Goal: Information Seeking & Learning: Learn about a topic

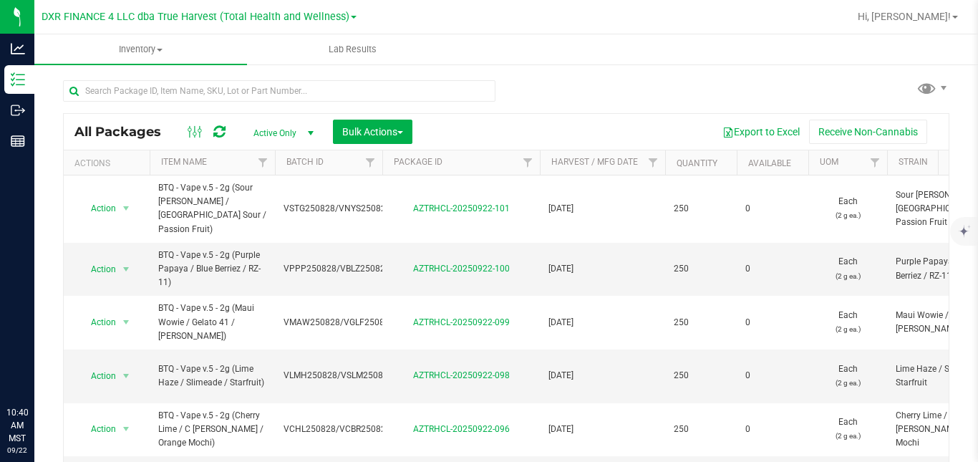
drag, startPoint x: 0, startPoint y: 0, endPoint x: 243, endPoint y: 443, distance: 505.3
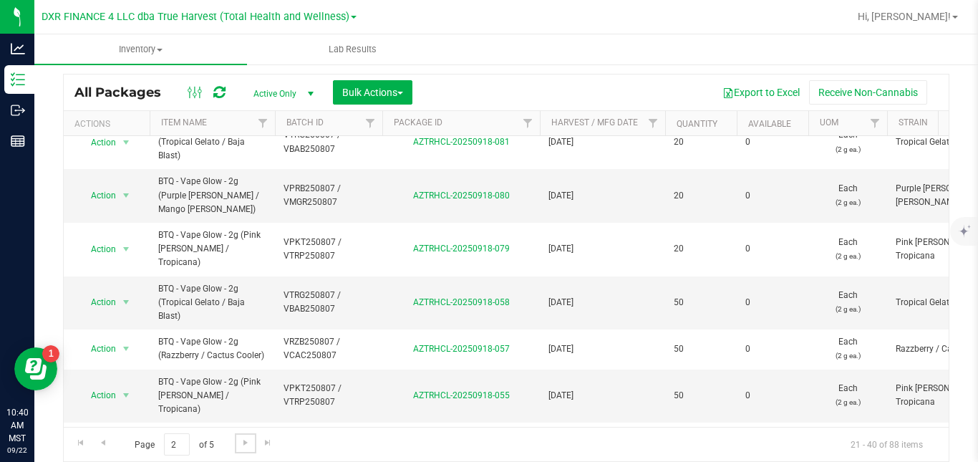
scroll to position [664, 0]
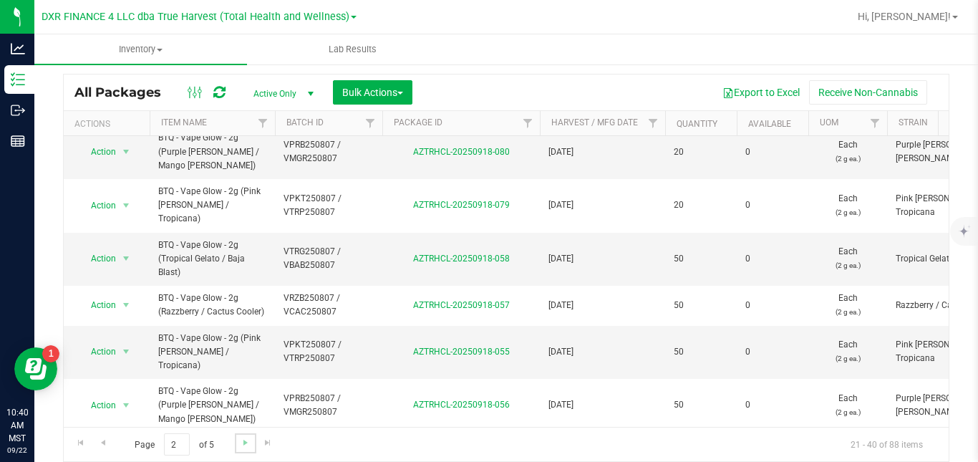
click at [249, 434] on link "Go to the next page" at bounding box center [245, 442] width 21 height 19
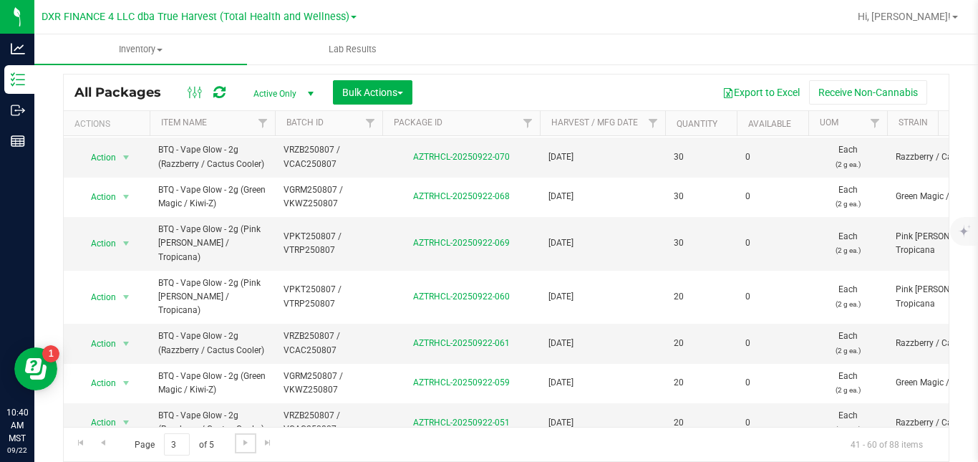
scroll to position [526, 0]
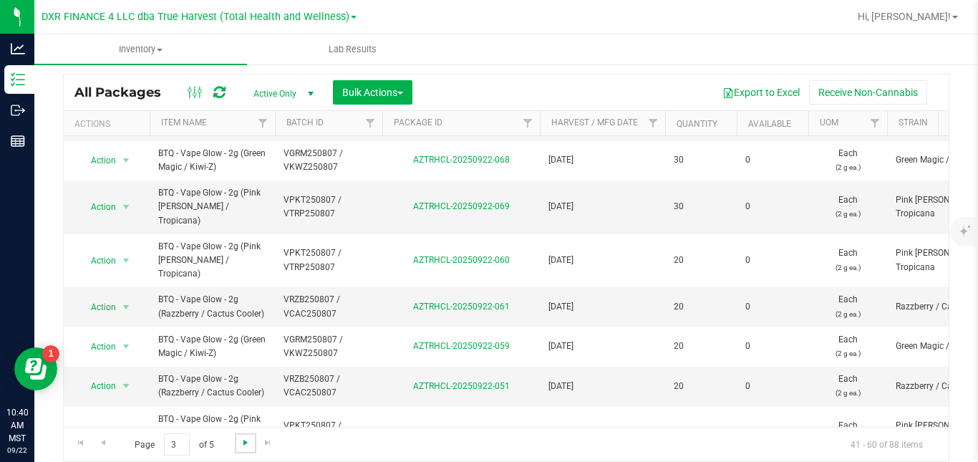
click at [247, 442] on span "Go to the next page" at bounding box center [245, 442] width 11 height 11
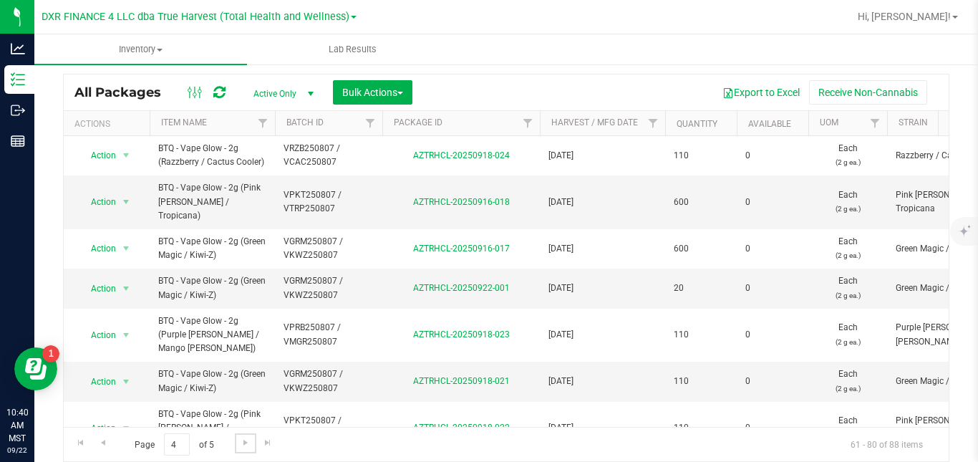
scroll to position [570, 0]
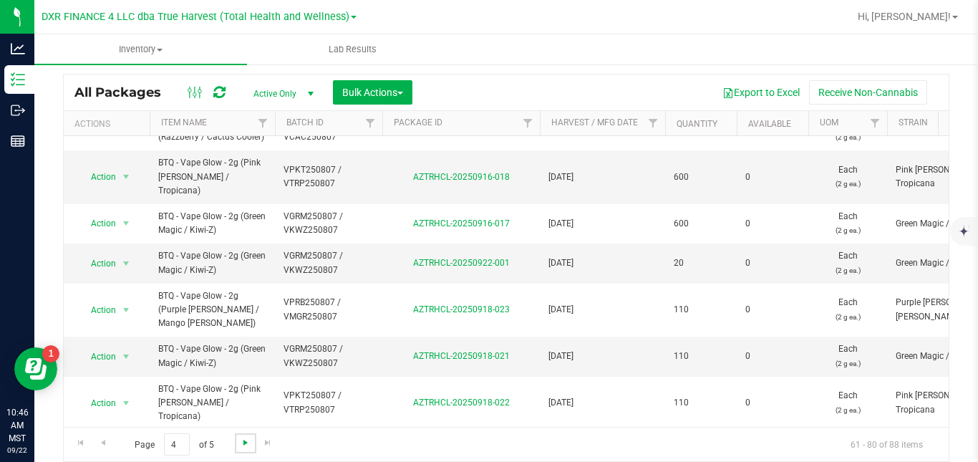
click at [246, 437] on span "Go to the next page" at bounding box center [245, 442] width 11 height 11
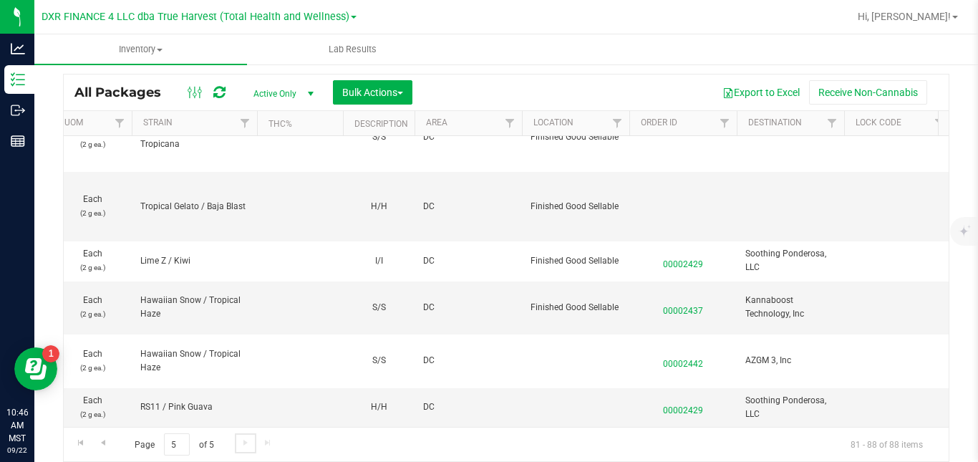
scroll to position [0, 1511]
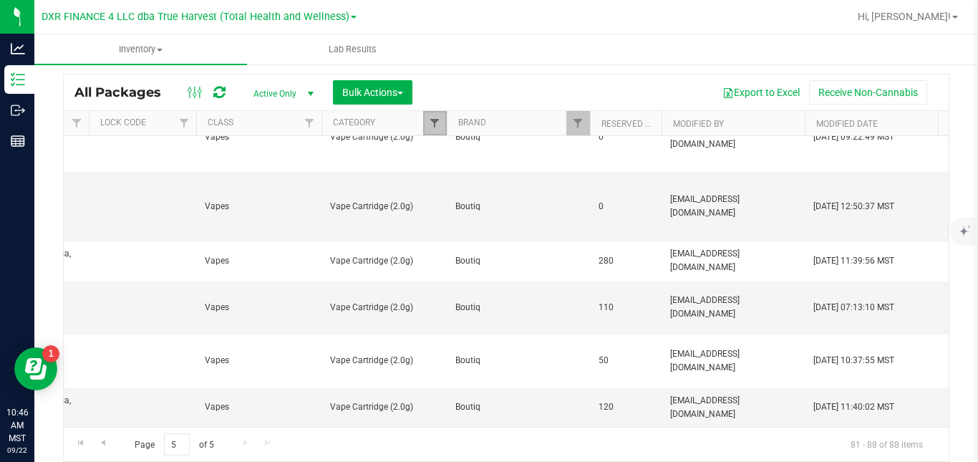
click at [440, 124] on span "Filter" at bounding box center [434, 122] width 11 height 11
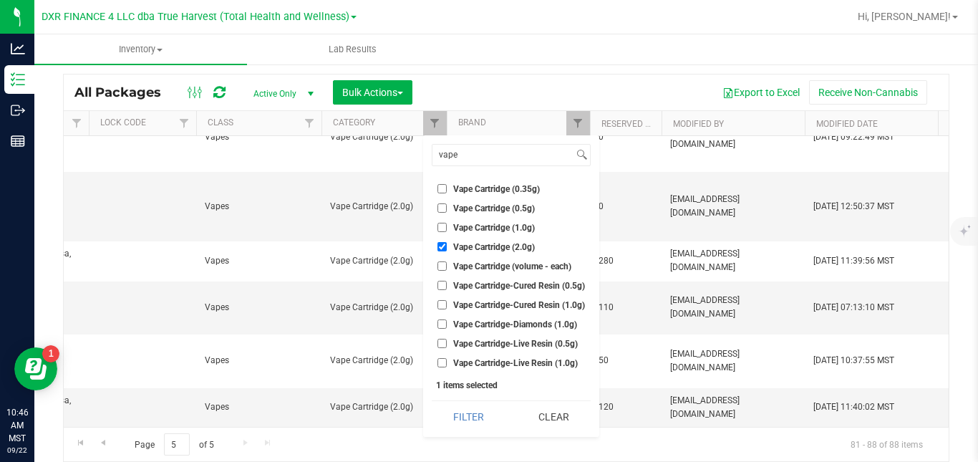
click at [446, 248] on input "Vape Cartridge (2.0g)" at bounding box center [441, 246] width 9 height 9
checkbox input "false"
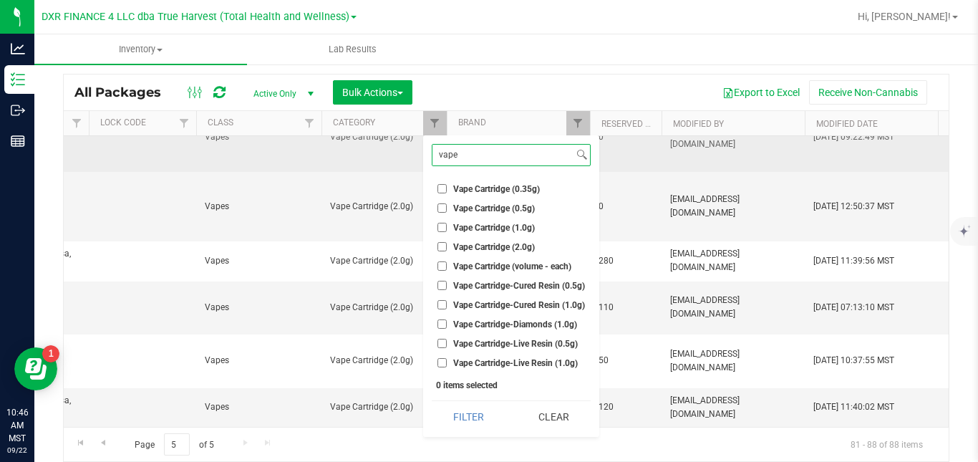
drag, startPoint x: 471, startPoint y: 149, endPoint x: 408, endPoint y: 155, distance: 63.3
click at [408, 155] on body "Analytics Inventory Outbound Reports 10:46 AM MST [DATE] 09/22 DXR FINANCE 4 LL…" at bounding box center [489, 231] width 978 height 462
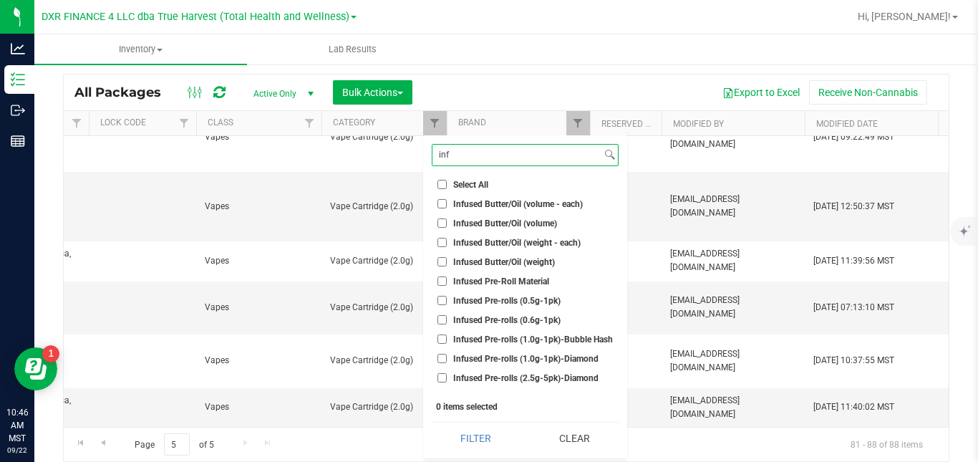
type input "inf"
click at [578, 375] on span "Infused Pre-rolls (2.5g-5pk)-Diamond" at bounding box center [525, 378] width 145 height 9
click at [447, 375] on input "Infused Pre-rolls (2.5g-5pk)-Diamond" at bounding box center [441, 377] width 9 height 9
checkbox input "true"
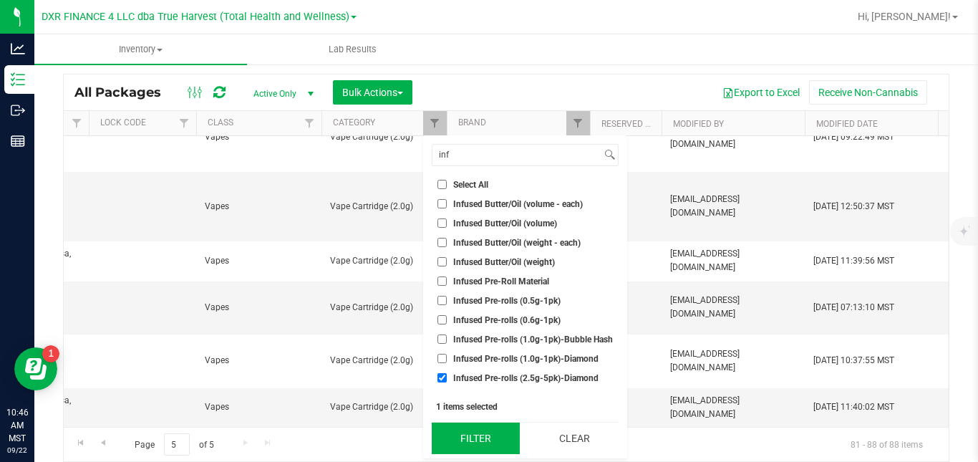
click at [488, 440] on button "Filter" at bounding box center [476, 438] width 88 height 32
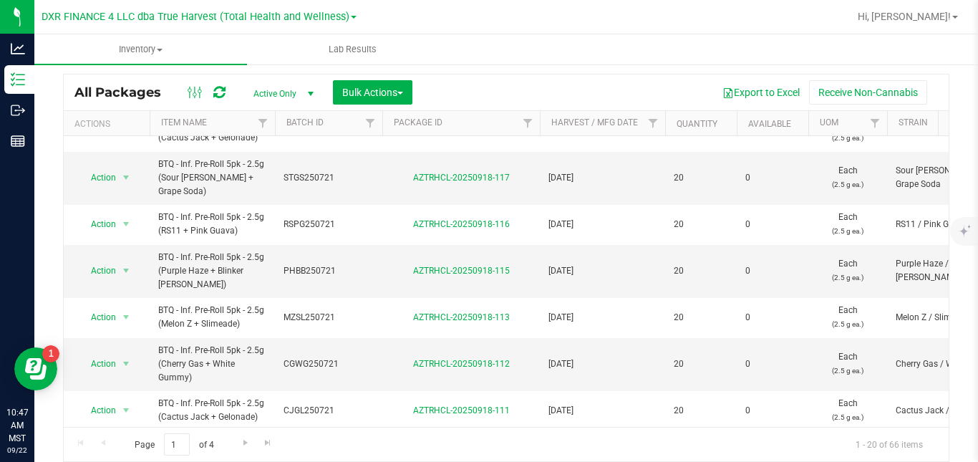
scroll to position [609, 0]
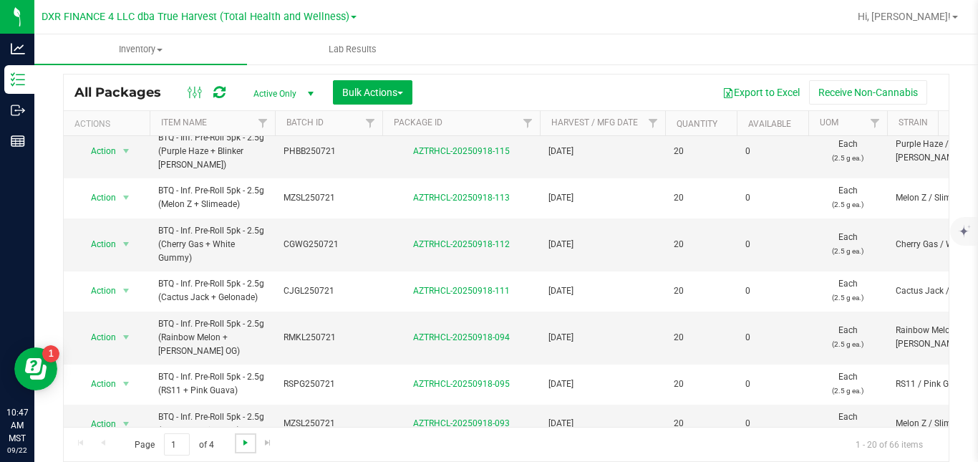
click at [243, 444] on span "Go to the next page" at bounding box center [245, 442] width 11 height 11
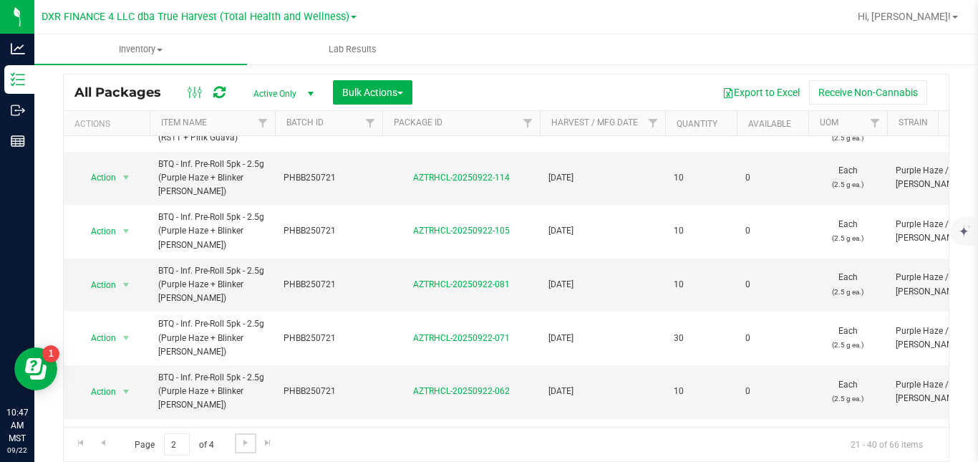
scroll to position [650, 0]
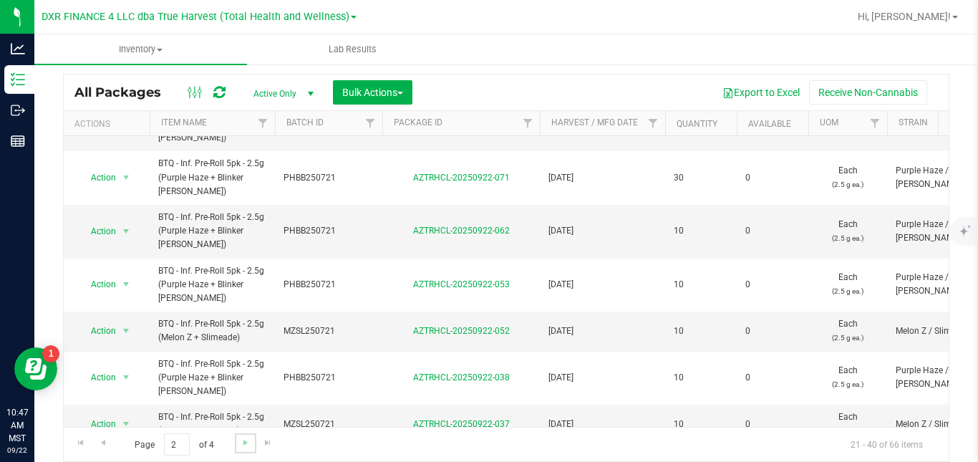
click at [241, 452] on link "Go to the next page" at bounding box center [245, 442] width 21 height 19
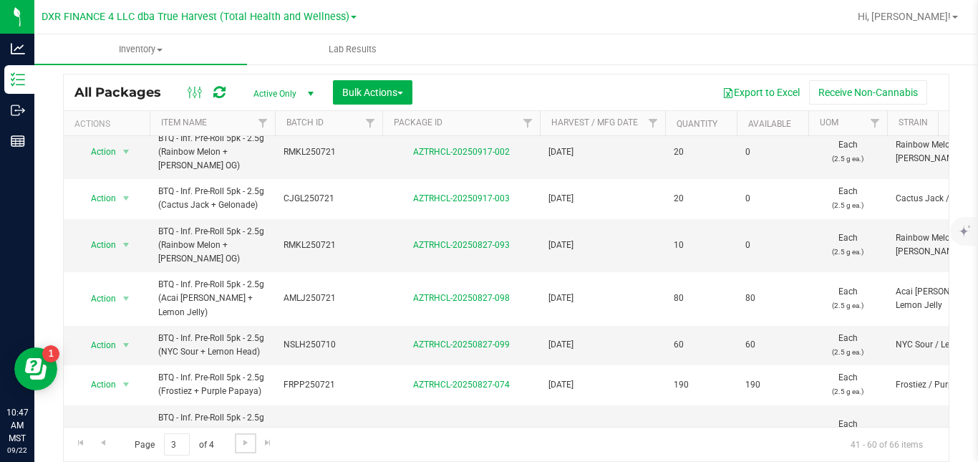
scroll to position [637, 0]
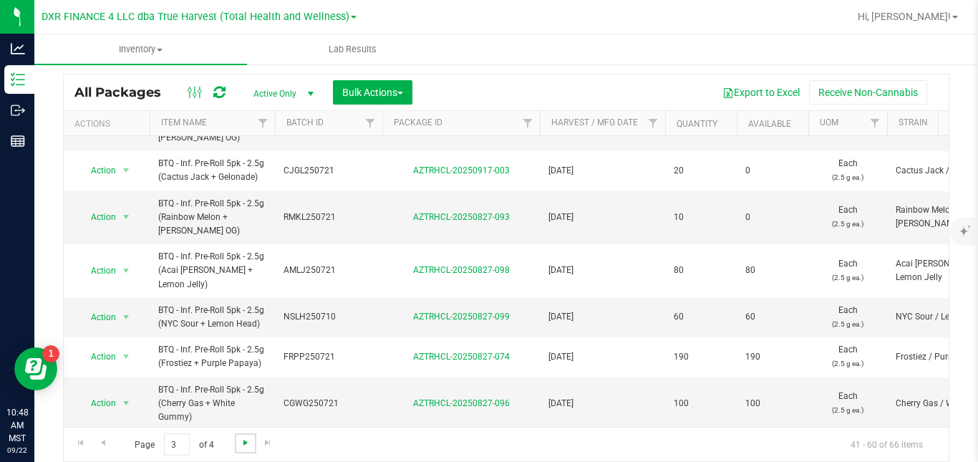
click at [241, 438] on span "Go to the next page" at bounding box center [245, 442] width 11 height 11
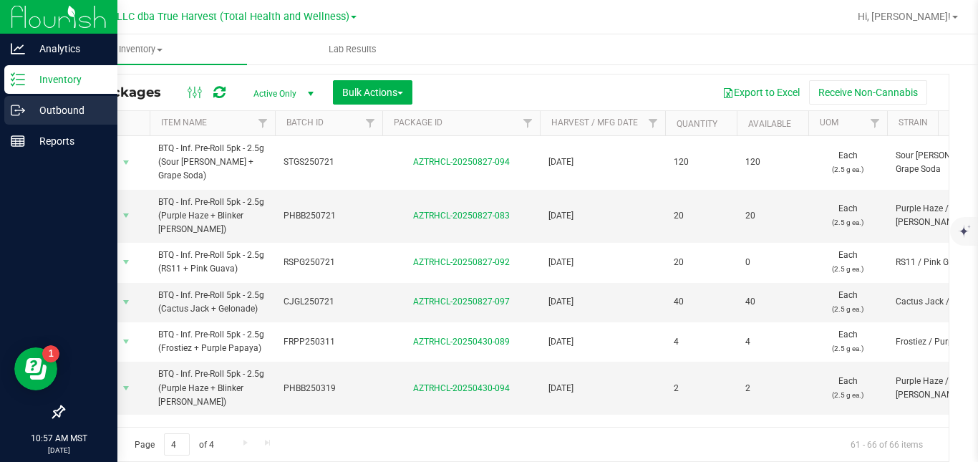
click at [20, 109] on icon at bounding box center [18, 110] width 14 height 14
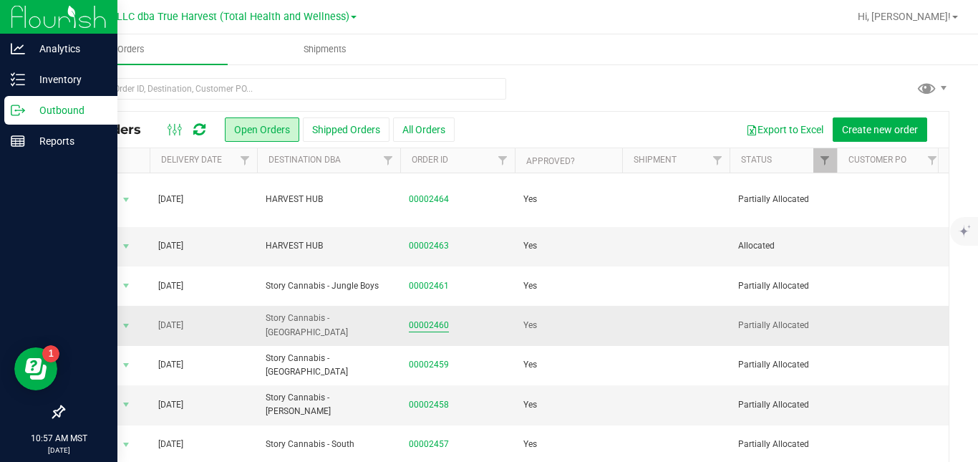
click at [440, 319] on link "00002460" at bounding box center [429, 326] width 40 height 14
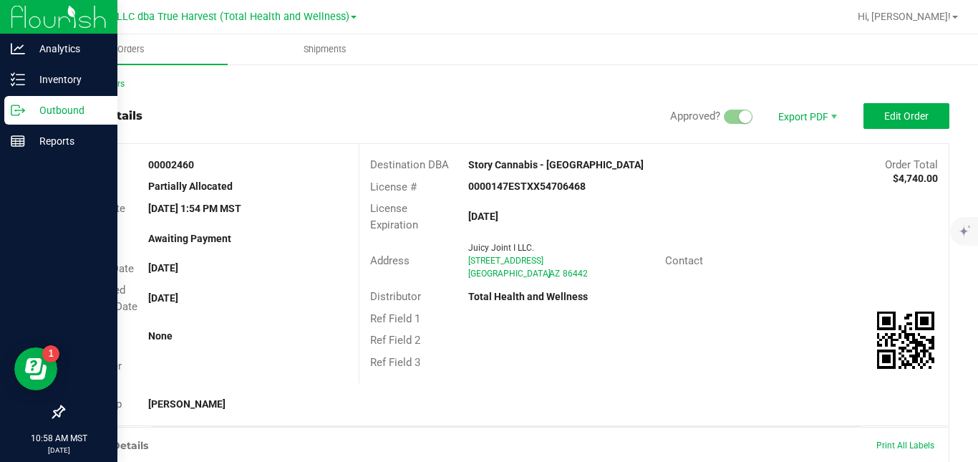
click at [23, 110] on icon at bounding box center [23, 109] width 2 height 2
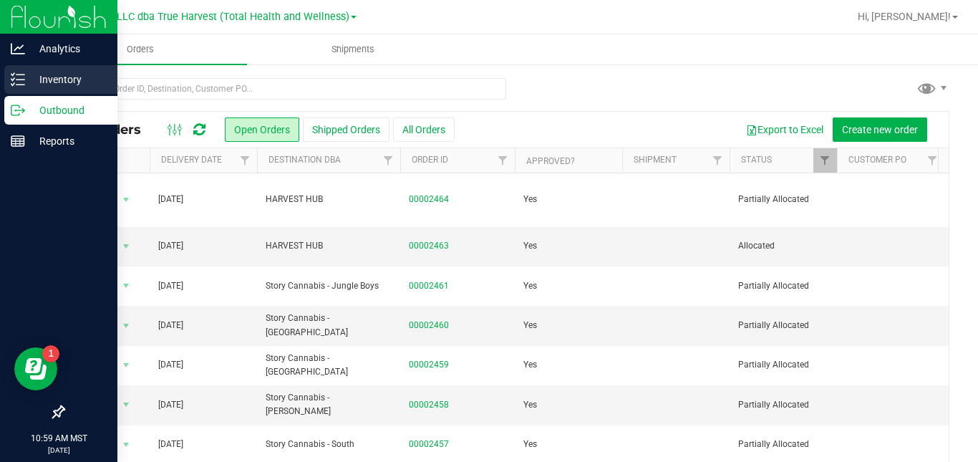
click at [20, 79] on line at bounding box center [20, 79] width 8 height 0
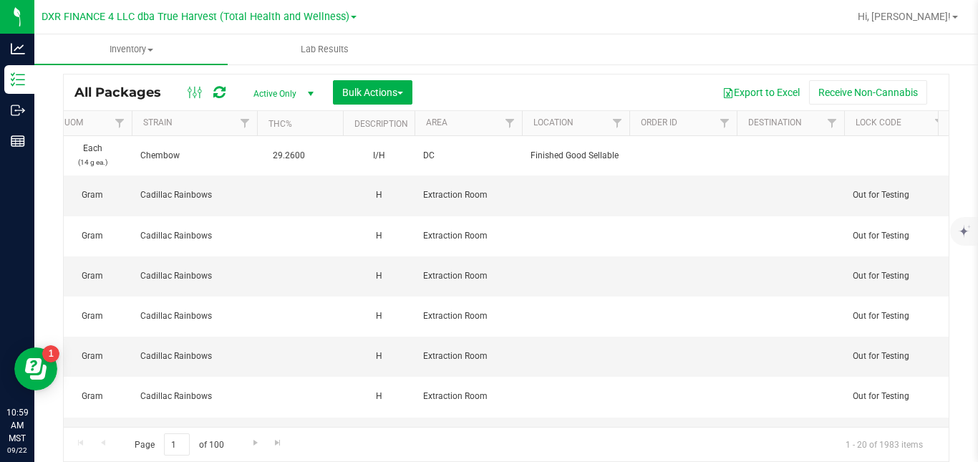
scroll to position [0, 1511]
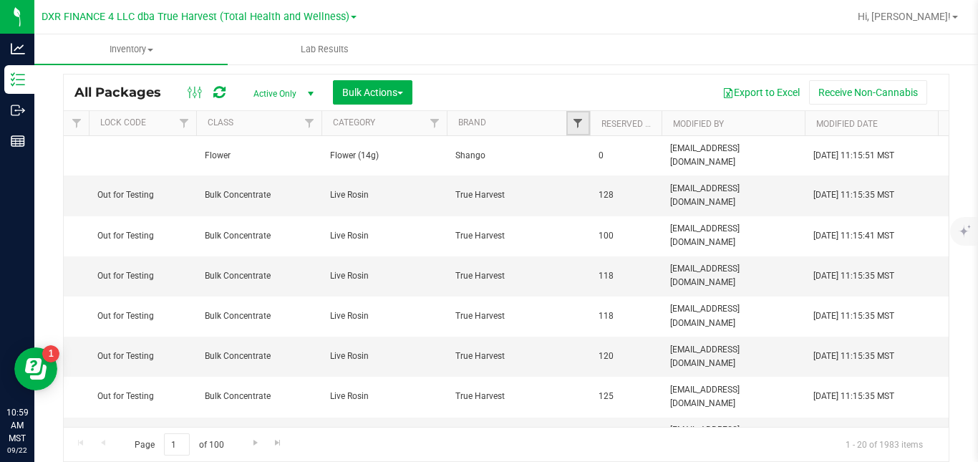
click at [581, 127] on span "Filter" at bounding box center [577, 122] width 11 height 11
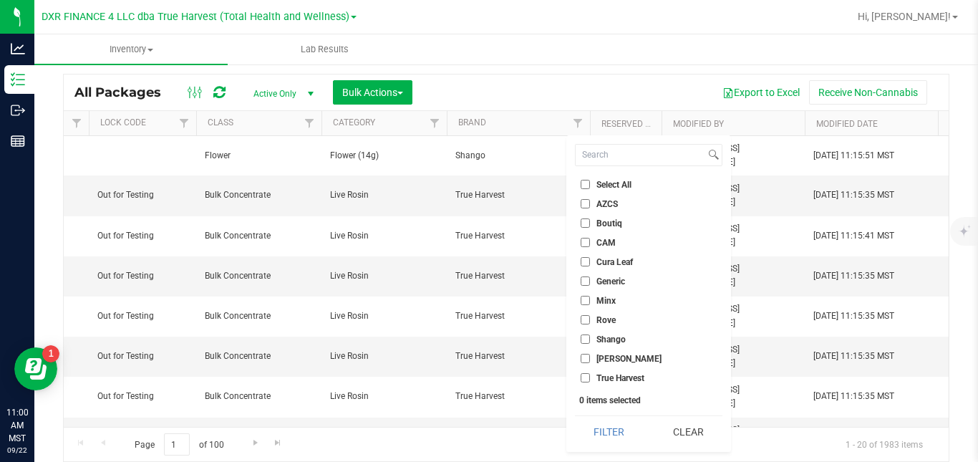
click at [603, 342] on span "Shango" at bounding box center [610, 339] width 29 height 9
click at [590, 342] on input "Shango" at bounding box center [585, 338] width 9 height 9
checkbox input "true"
click at [604, 244] on span "CAM" at bounding box center [605, 242] width 19 height 9
click at [590, 244] on input "CAM" at bounding box center [585, 242] width 9 height 9
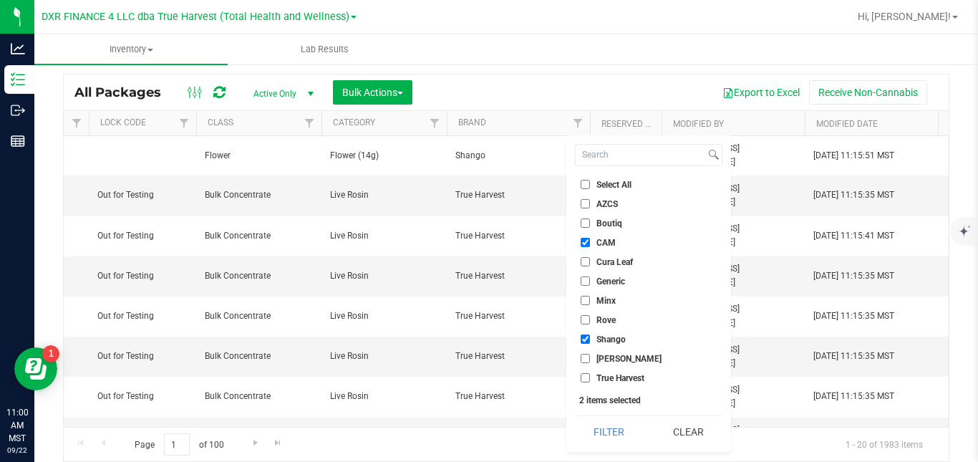
click at [604, 244] on span "CAM" at bounding box center [605, 242] width 19 height 9
click at [590, 244] on input "CAM" at bounding box center [585, 242] width 9 height 9
checkbox input "false"
click at [594, 430] on button "Filter" at bounding box center [609, 432] width 69 height 32
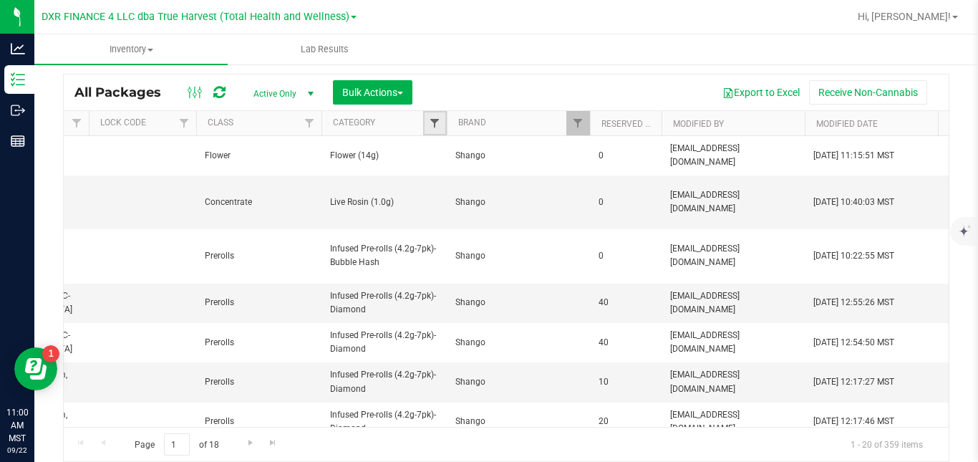
drag, startPoint x: 534, startPoint y: 332, endPoint x: 435, endPoint y: 120, distance: 233.8
click at [435, 120] on span "Filter" at bounding box center [434, 122] width 11 height 11
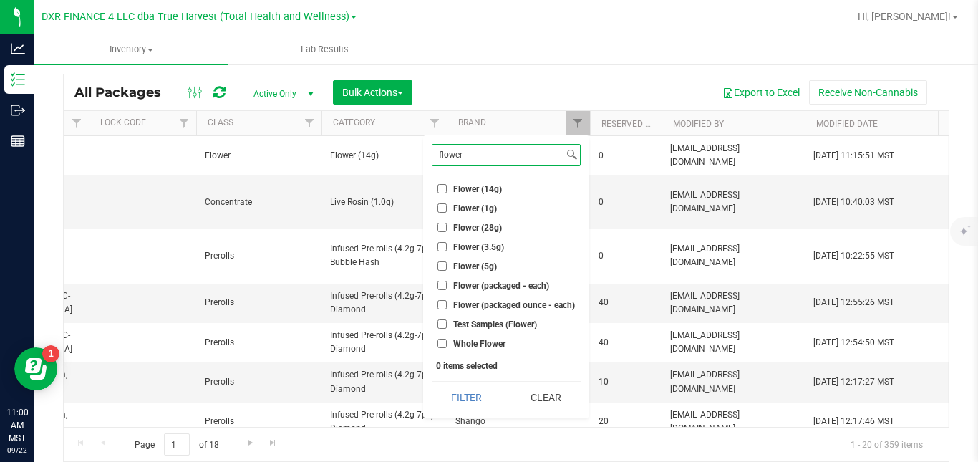
type input "flower"
click at [456, 248] on span "Flower (3.5g)" at bounding box center [478, 247] width 51 height 9
click at [447, 248] on input "Flower (3.5g)" at bounding box center [441, 246] width 9 height 9
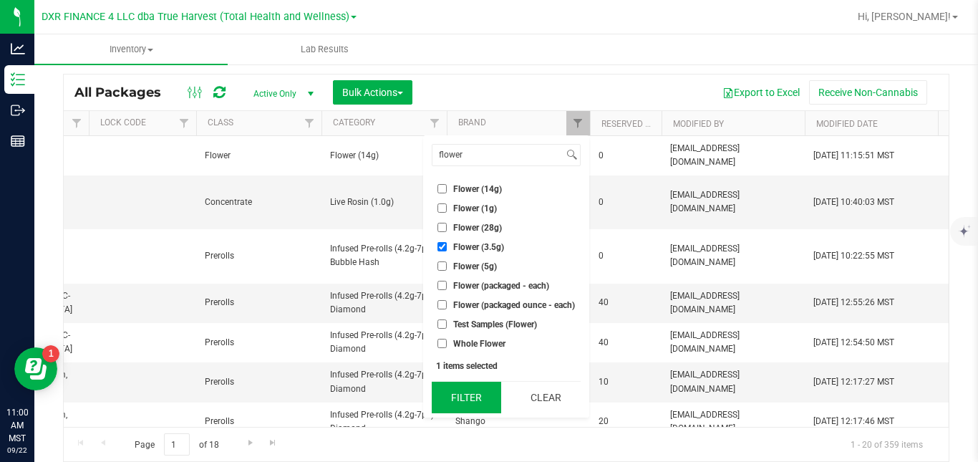
click at [449, 392] on button "Filter" at bounding box center [466, 398] width 69 height 32
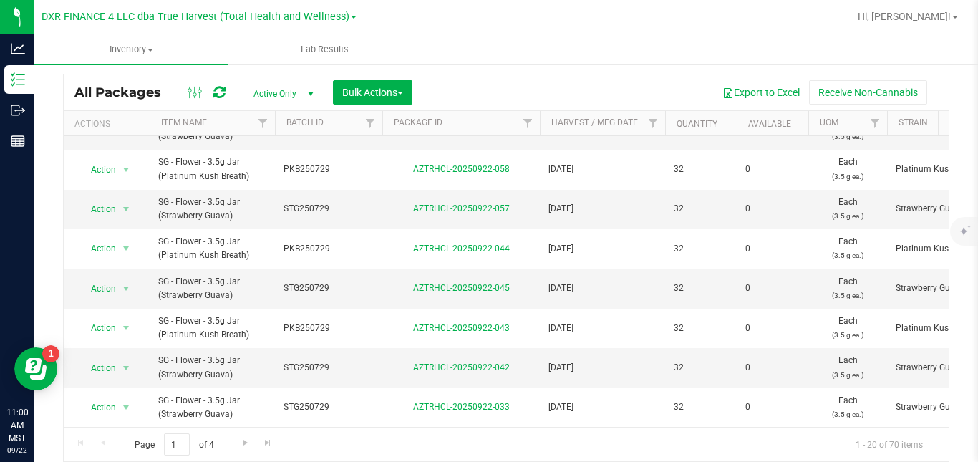
scroll to position [541, 0]
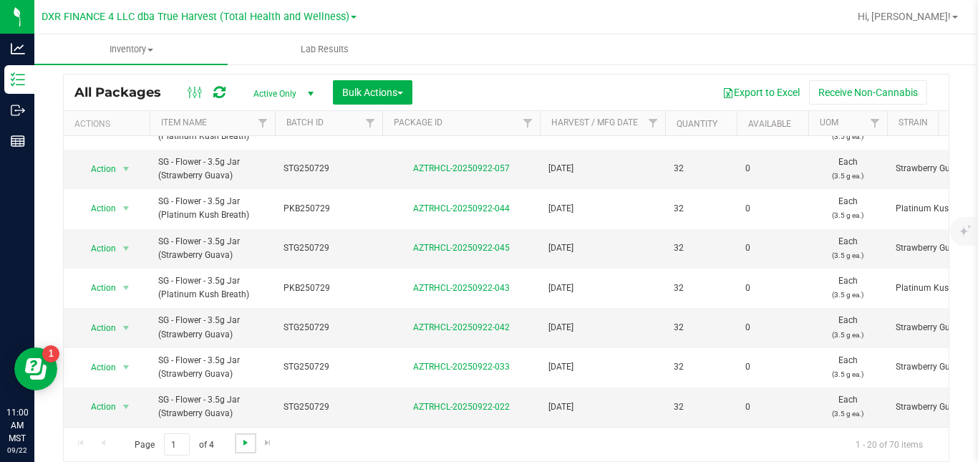
click at [240, 442] on span "Go to the next page" at bounding box center [245, 442] width 11 height 11
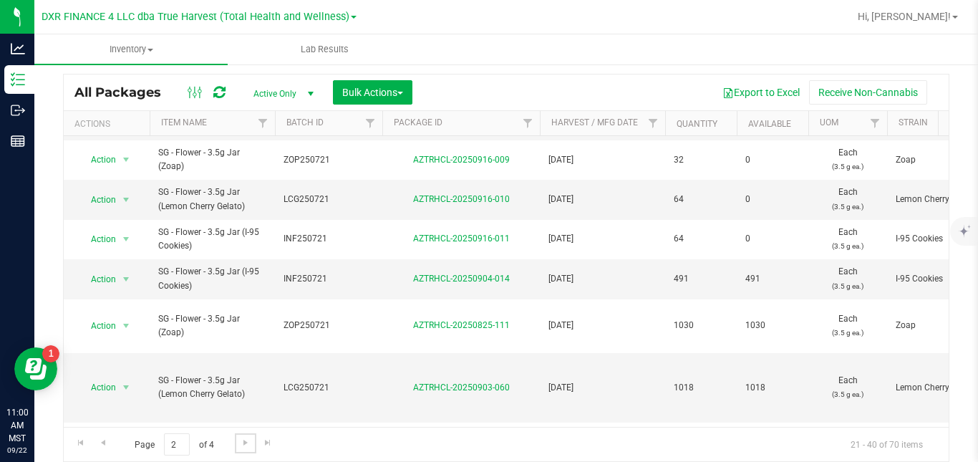
scroll to position [490, 0]
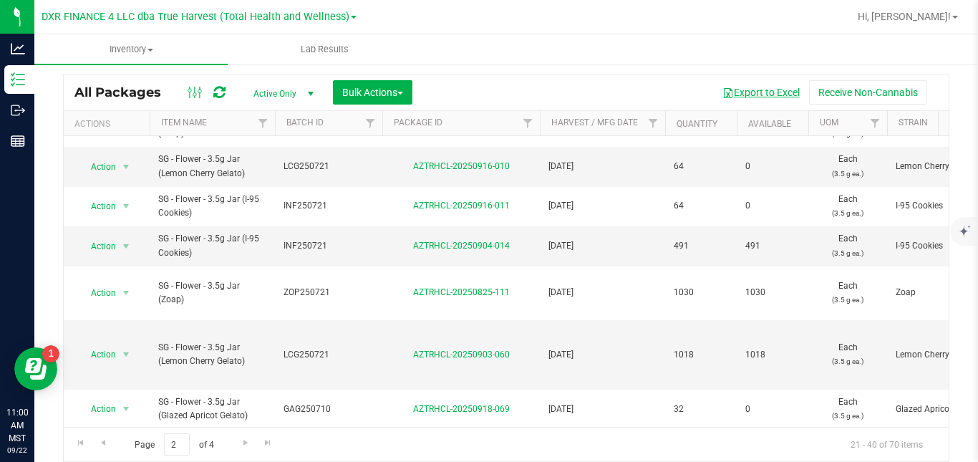
click at [765, 89] on button "Export to Excel" at bounding box center [761, 92] width 96 height 24
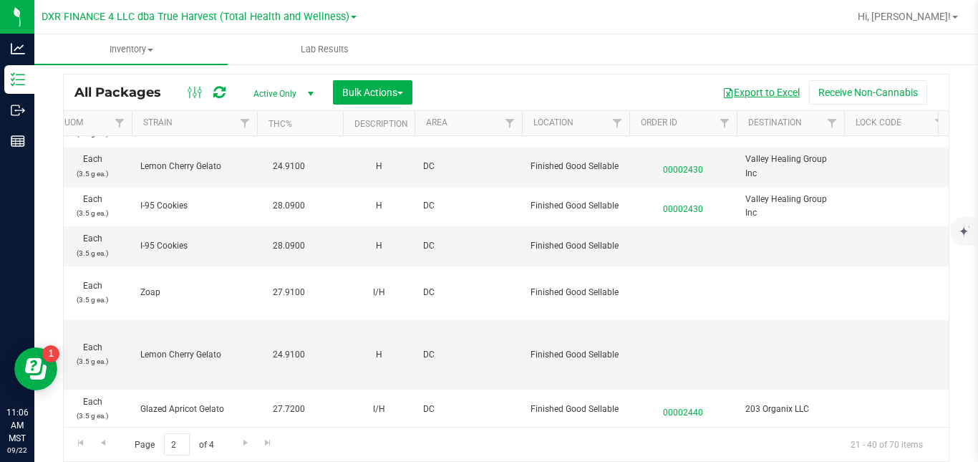
scroll to position [0, 1511]
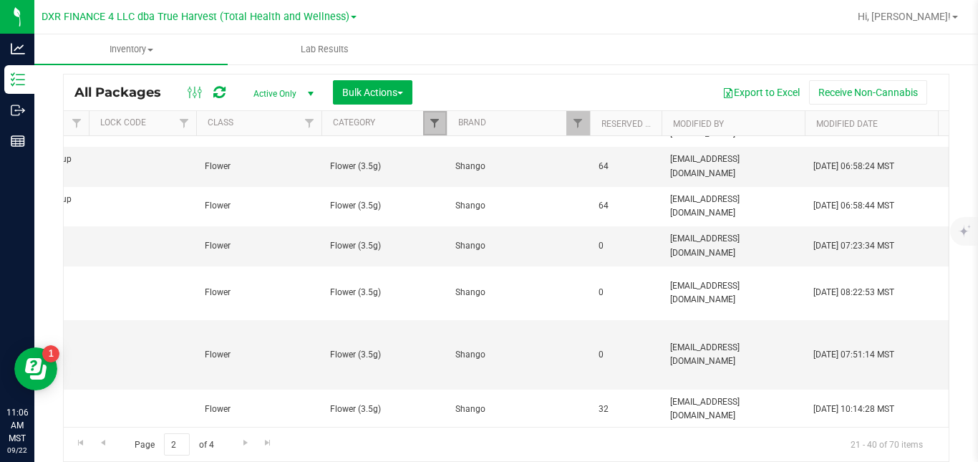
click at [437, 122] on span "Filter" at bounding box center [434, 122] width 11 height 11
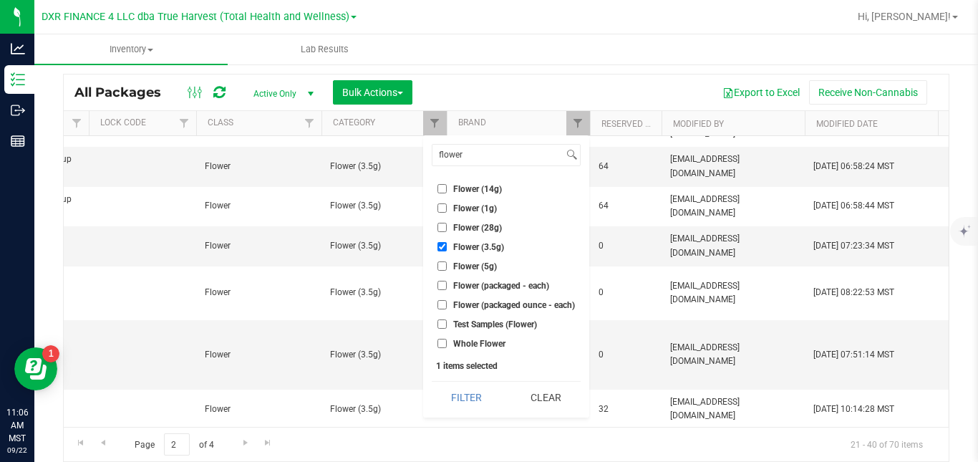
click at [448, 247] on label "Flower (3.5g)" at bounding box center [470, 246] width 67 height 9
click at [447, 247] on input "Flower (3.5g)" at bounding box center [441, 246] width 9 height 9
checkbox input "false"
click at [475, 190] on span "Flower (14g)" at bounding box center [477, 189] width 49 height 9
click at [447, 190] on input "Flower (14g)" at bounding box center [441, 188] width 9 height 9
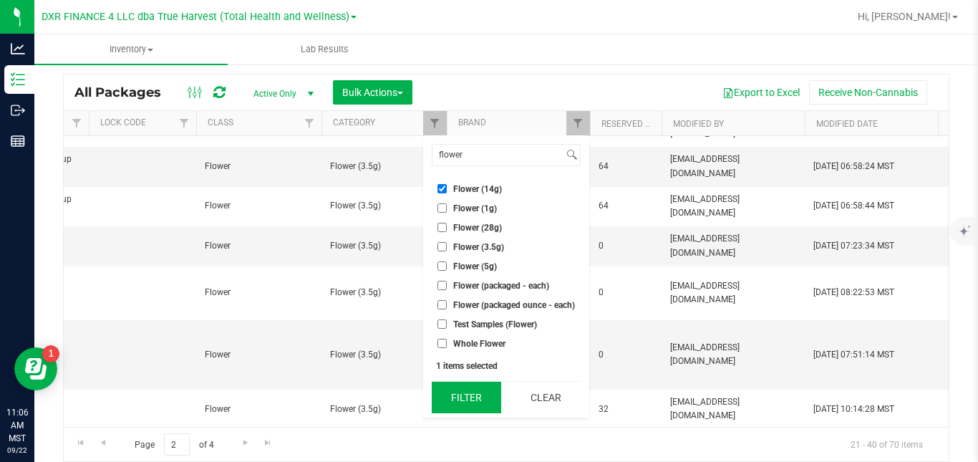
click at [461, 393] on button "Filter" at bounding box center [466, 398] width 69 height 32
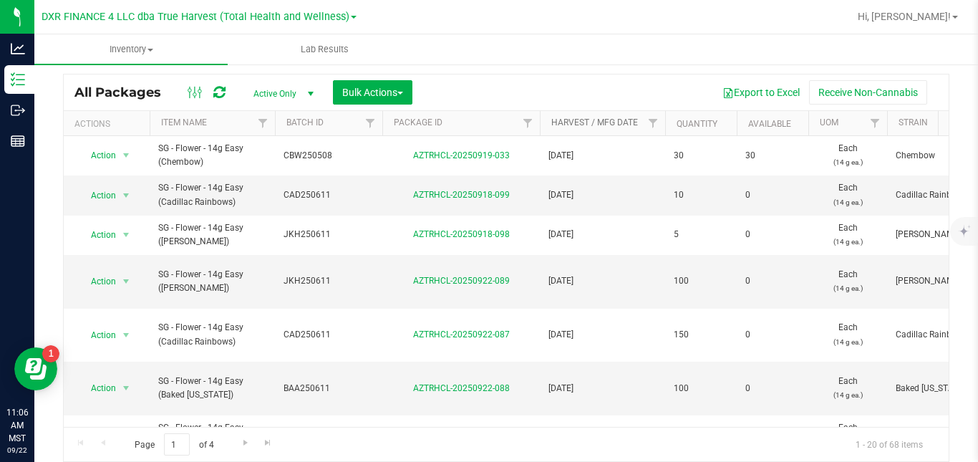
click at [615, 120] on link "Harvest / Mfg Date" at bounding box center [594, 122] width 87 height 10
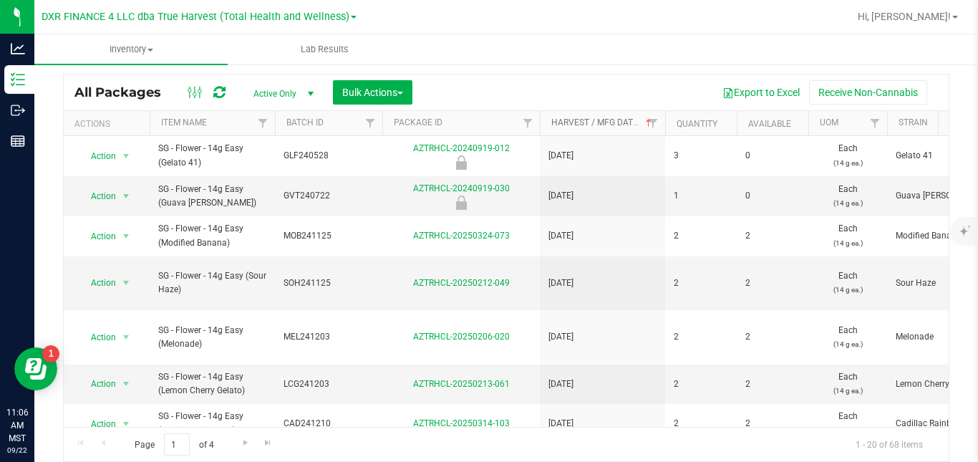
click at [615, 120] on link "Harvest / Mfg Date" at bounding box center [602, 122] width 103 height 10
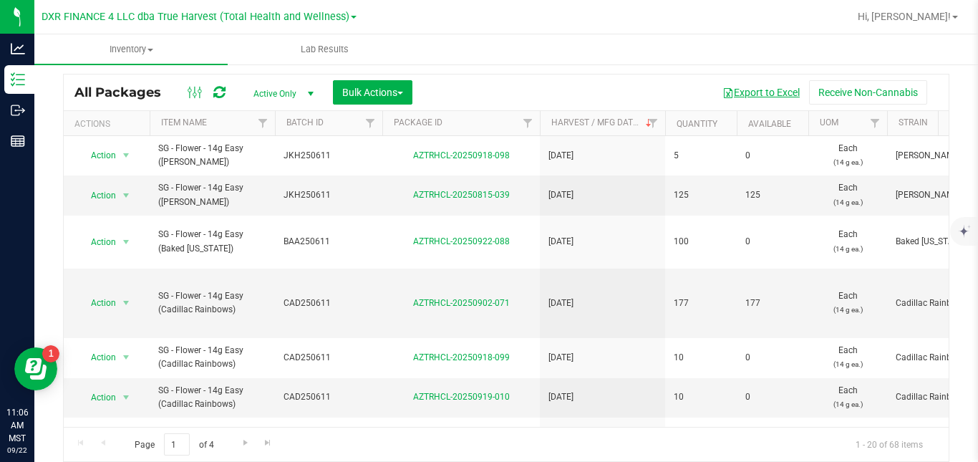
click at [735, 89] on button "Export to Excel" at bounding box center [761, 92] width 96 height 24
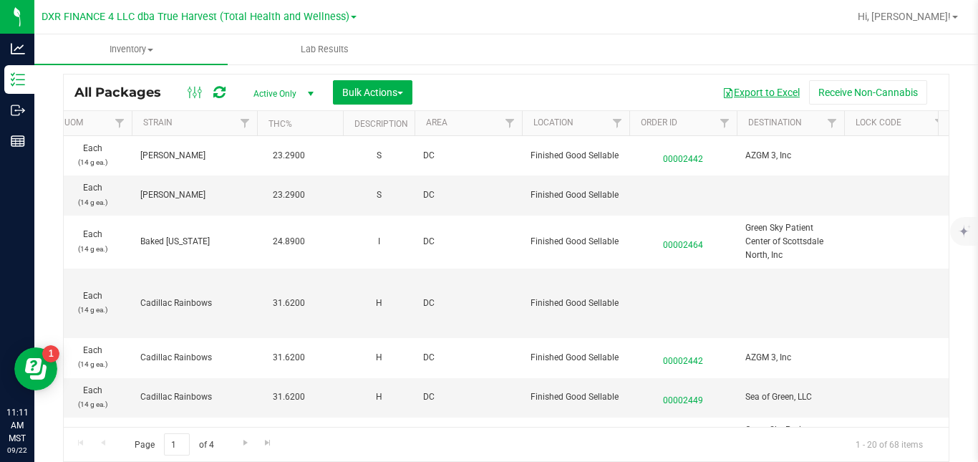
scroll to position [0, 1511]
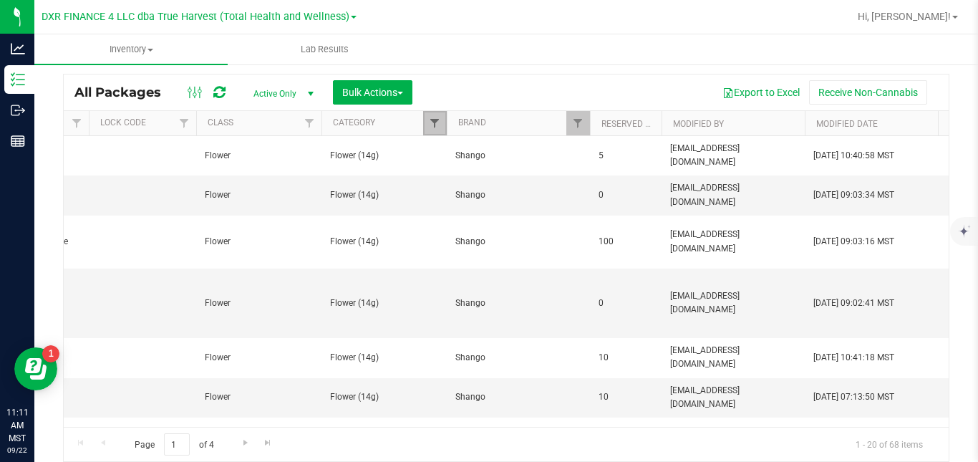
click at [429, 120] on span "Filter" at bounding box center [434, 122] width 11 height 11
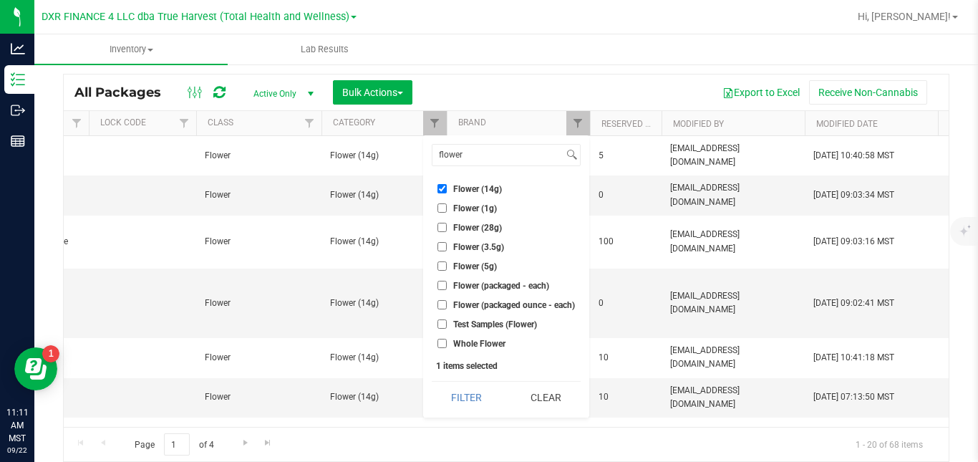
click at [453, 188] on span "Flower (14g)" at bounding box center [477, 189] width 49 height 9
click at [447, 188] on input "Flower (14g)" at bounding box center [441, 188] width 9 height 9
checkbox input "false"
drag, startPoint x: 480, startPoint y: 159, endPoint x: 424, endPoint y: 158, distance: 56.6
click at [424, 158] on div "flower Select All A Buds AA Buds Accessories B Buds BB Buds Bubble Hash By-prod…" at bounding box center [506, 276] width 166 height 282
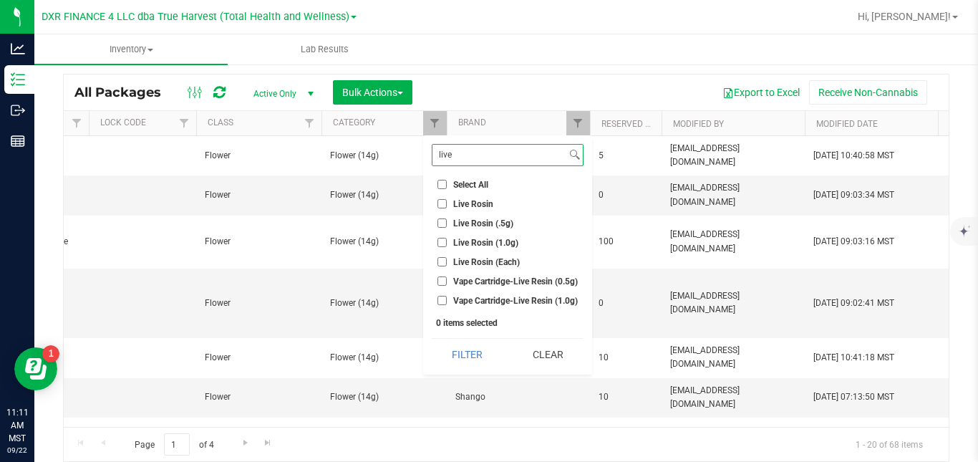
type input "live"
click at [456, 243] on span "Live Rosin (1.0g)" at bounding box center [485, 242] width 65 height 9
click at [447, 243] on input "Live Rosin (1.0g)" at bounding box center [441, 242] width 9 height 9
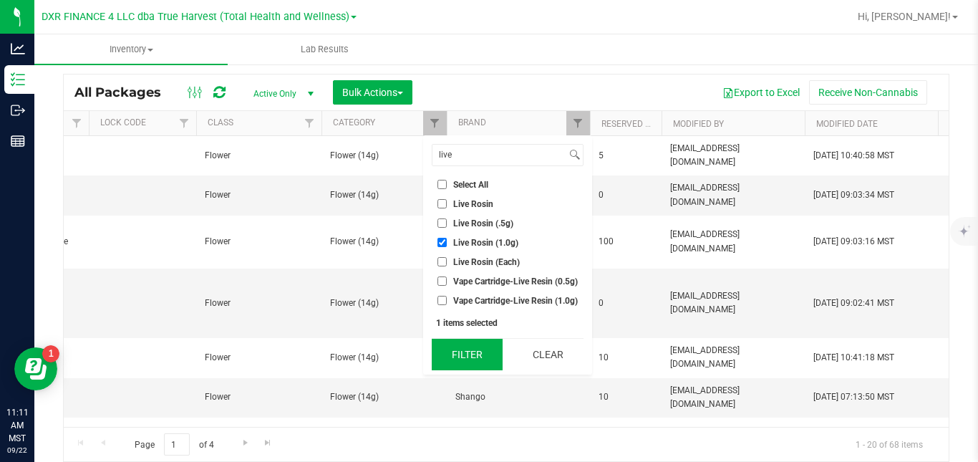
click at [459, 364] on button "Filter" at bounding box center [467, 355] width 71 height 32
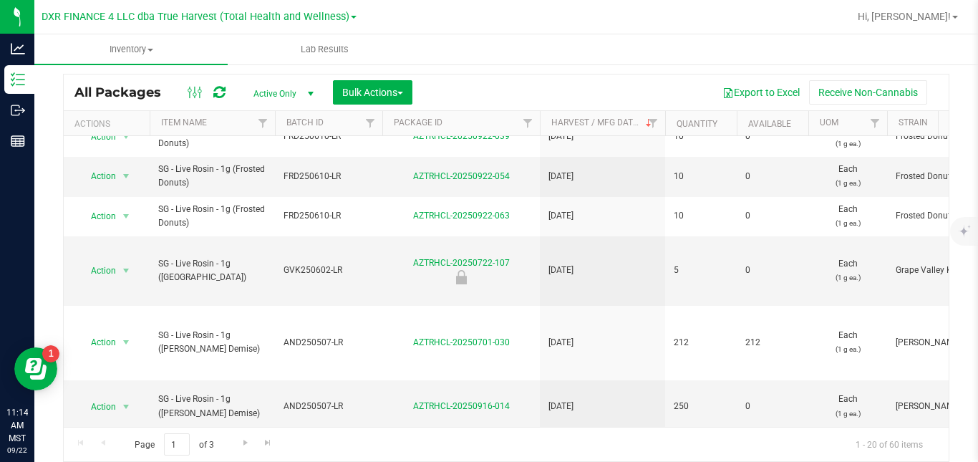
scroll to position [639, 0]
click at [243, 440] on span "Go to the next page" at bounding box center [245, 442] width 11 height 11
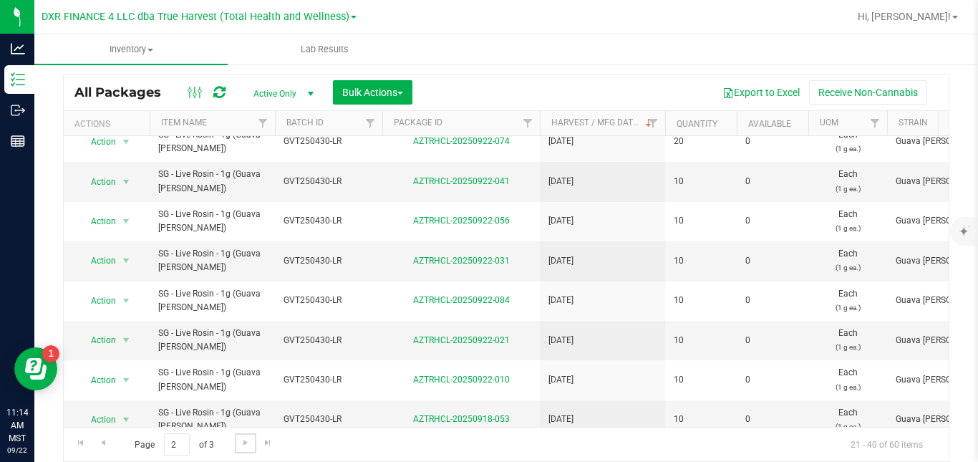
scroll to position [513, 0]
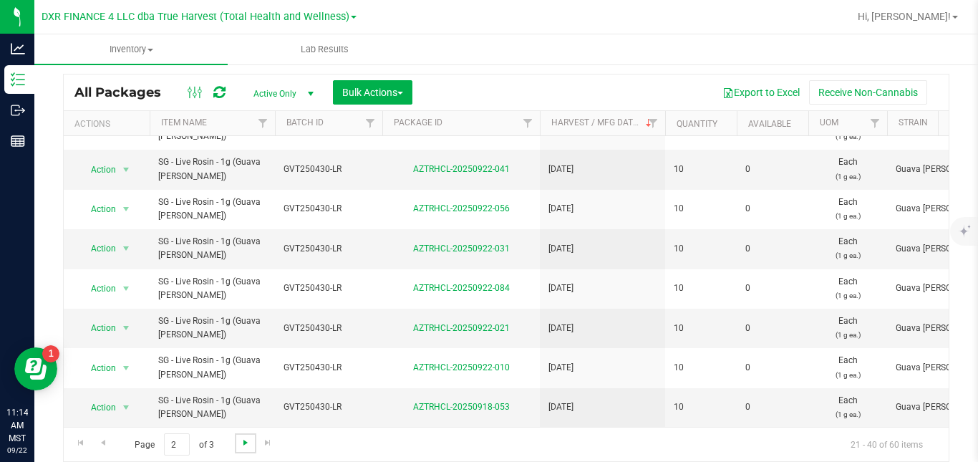
click at [243, 440] on span "Go to the next page" at bounding box center [245, 442] width 11 height 11
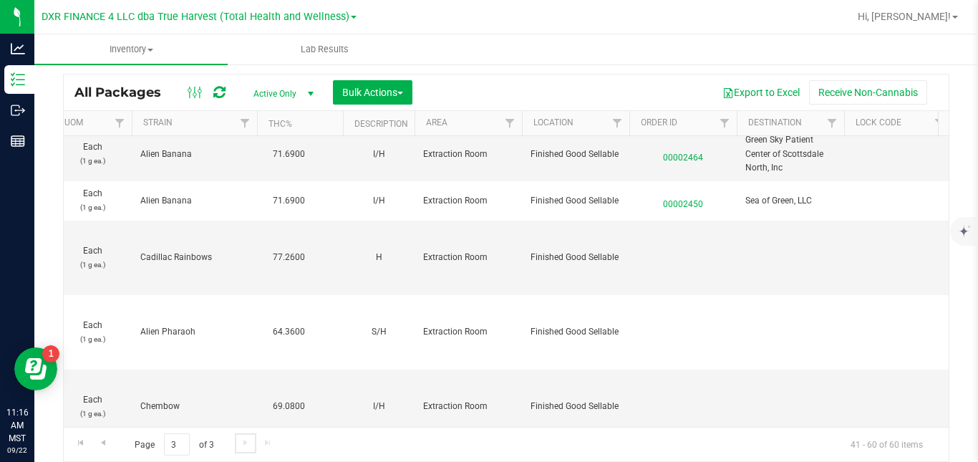
scroll to position [0, 1511]
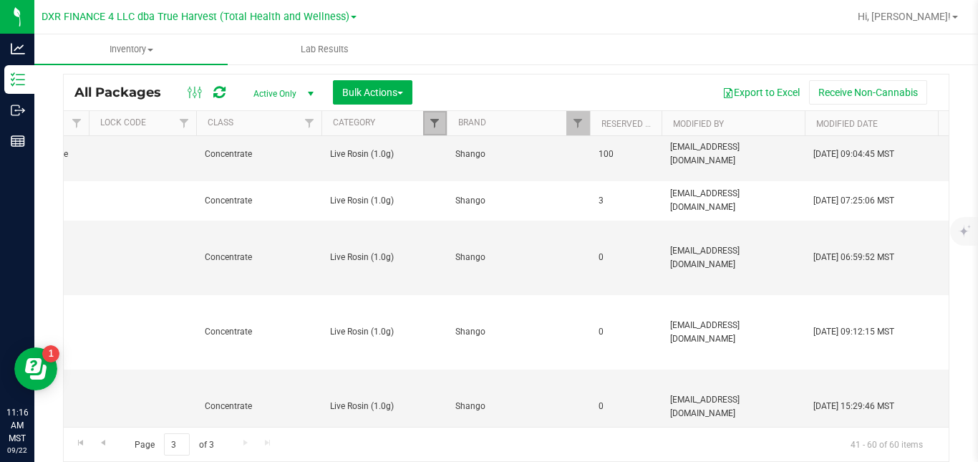
click at [437, 127] on span "Filter" at bounding box center [434, 122] width 11 height 11
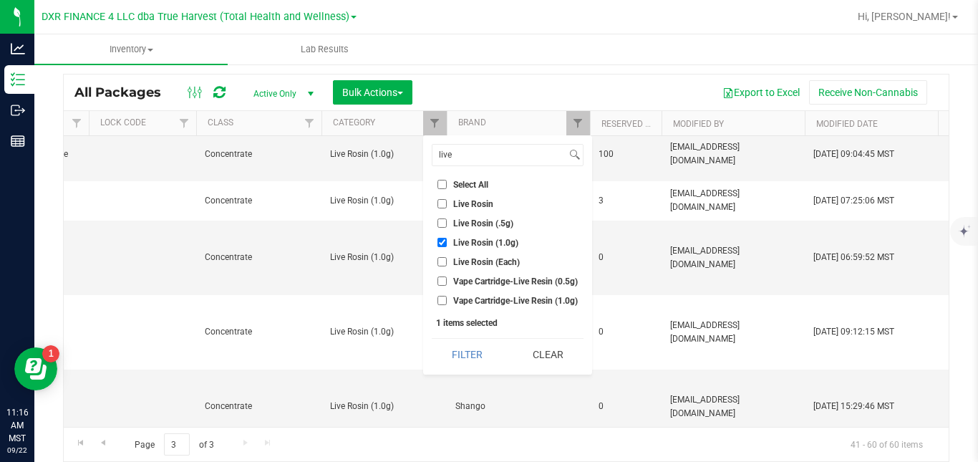
click at [463, 238] on span "Live Rosin (1.0g)" at bounding box center [485, 242] width 65 height 9
click at [447, 238] on input "Live Rosin (1.0g)" at bounding box center [441, 242] width 9 height 9
checkbox input "false"
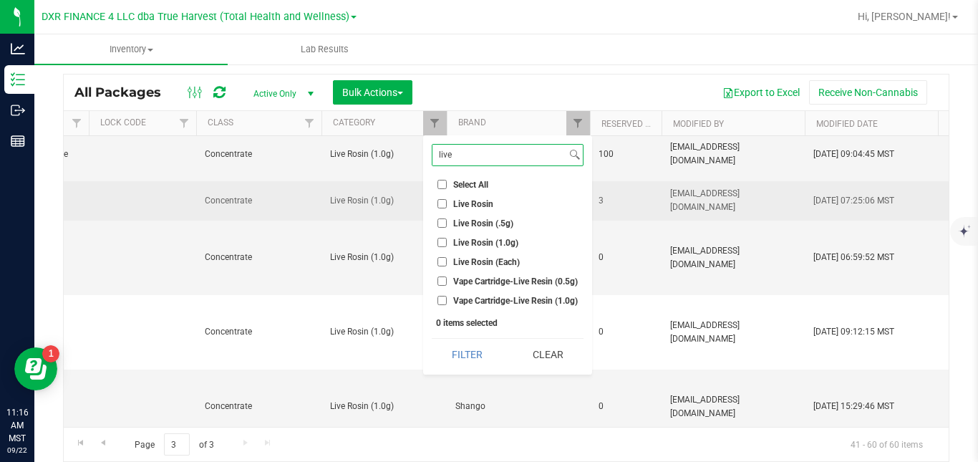
drag, startPoint x: 464, startPoint y: 153, endPoint x: 405, endPoint y: 158, distance: 59.6
click at [405, 158] on body "Analytics Inventory Outbound Reports 11:16 AM MST 09/22/2025 09/22 DXR FINANCE …" at bounding box center [489, 231] width 978 height 462
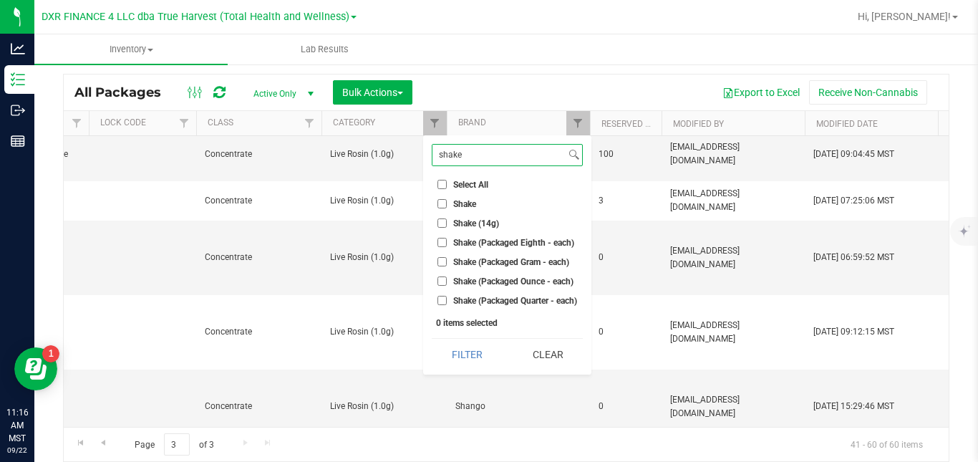
type input "shake"
click at [488, 223] on span "Shake (14g)" at bounding box center [476, 223] width 46 height 9
click at [447, 223] on input "Shake (14g)" at bounding box center [441, 222] width 9 height 9
checkbox input "true"
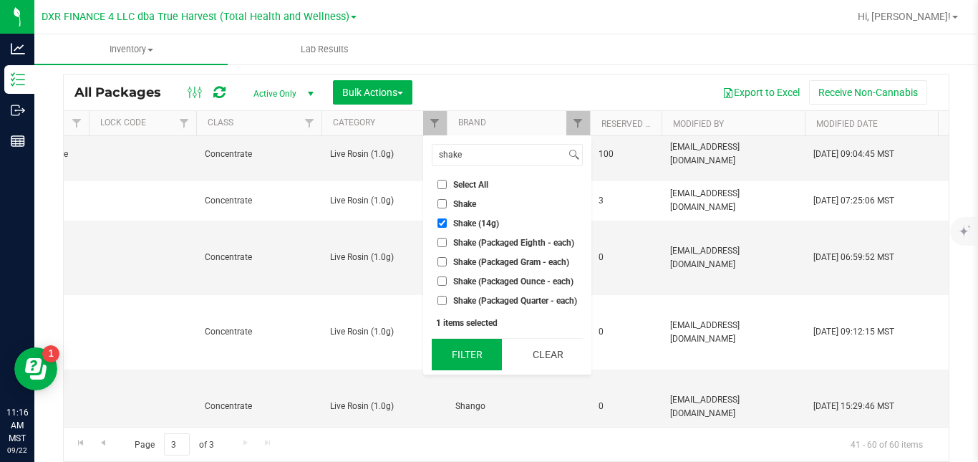
click at [468, 347] on button "Filter" at bounding box center [467, 355] width 70 height 32
